Goal: Transaction & Acquisition: Purchase product/service

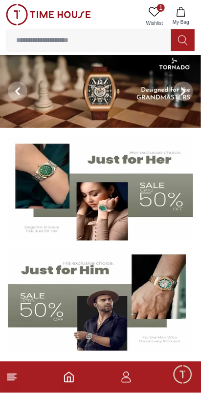
click at [16, 381] on icon at bounding box center [12, 377] width 12 height 12
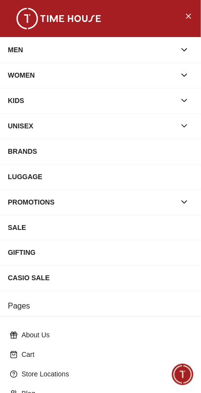
scroll to position [100, 0]
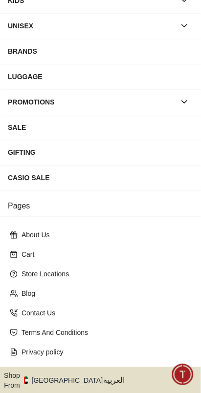
click at [106, 377] on icon "button" at bounding box center [107, 380] width 3 height 7
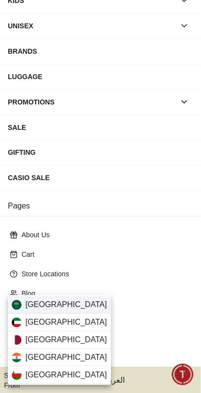
click at [71, 307] on div "[GEOGRAPHIC_DATA]" at bounding box center [59, 305] width 103 height 18
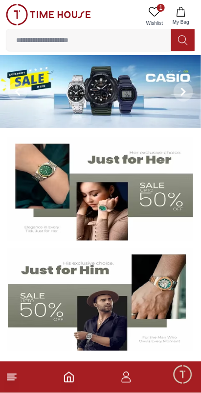
click at [15, 378] on line at bounding box center [11, 378] width 9 height 0
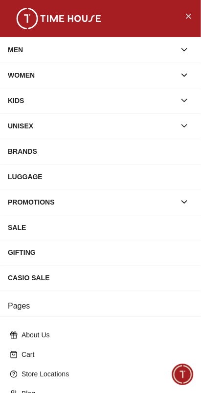
click at [184, 75] on icon "button" at bounding box center [184, 75] width 10 height 10
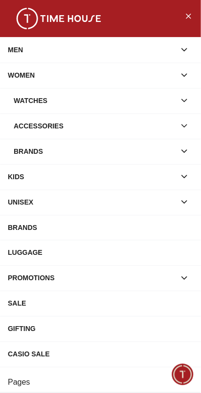
click at [127, 102] on div "Watches" at bounding box center [94, 101] width 161 height 18
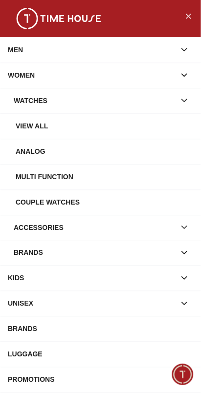
click at [36, 123] on div "View all" at bounding box center [104, 126] width 177 height 18
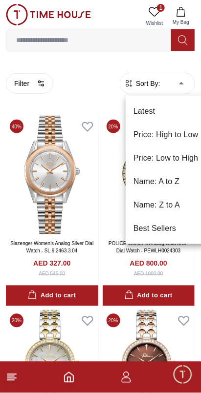
click at [170, 159] on li "Price: Low to High" at bounding box center [165, 157] width 80 height 23
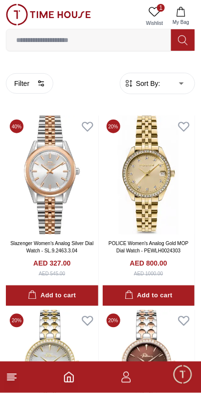
type input "*"
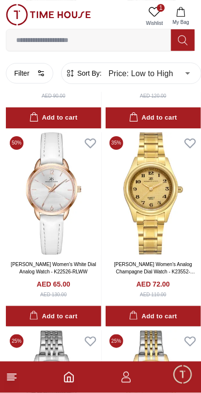
scroll to position [391, 0]
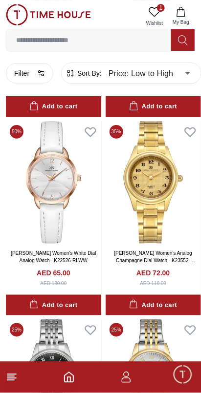
click at [15, 379] on icon at bounding box center [12, 377] width 12 height 12
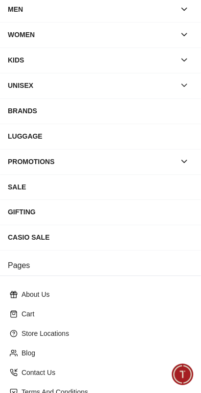
scroll to position [100, 0]
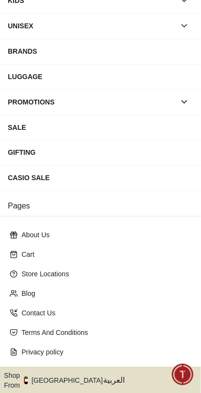
click at [106, 377] on icon "button" at bounding box center [107, 380] width 3 height 7
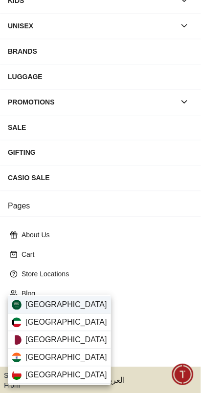
click at [68, 306] on div "[GEOGRAPHIC_DATA]" at bounding box center [59, 305] width 103 height 18
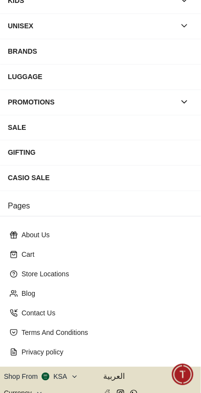
scroll to position [98, 0]
